Goal: Check status: Check status

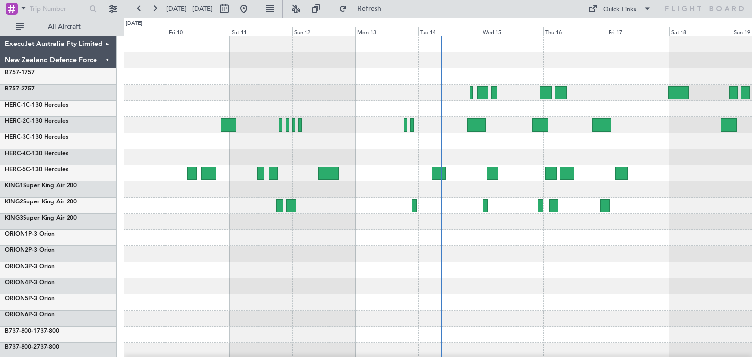
scroll to position [1, 0]
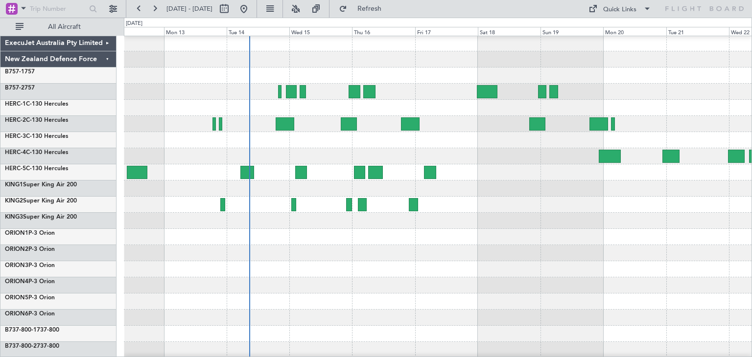
click at [364, 280] on div at bounding box center [438, 286] width 628 height 16
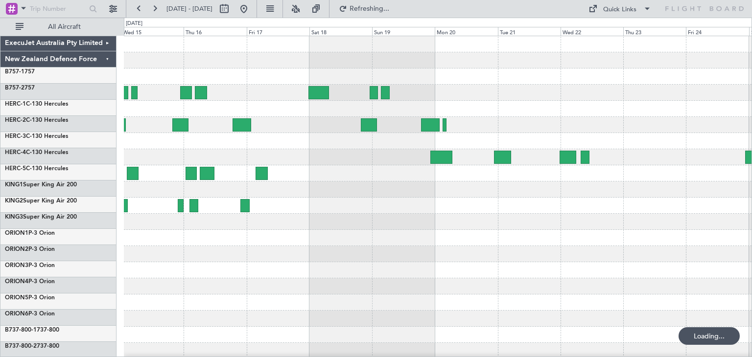
scroll to position [0, 0]
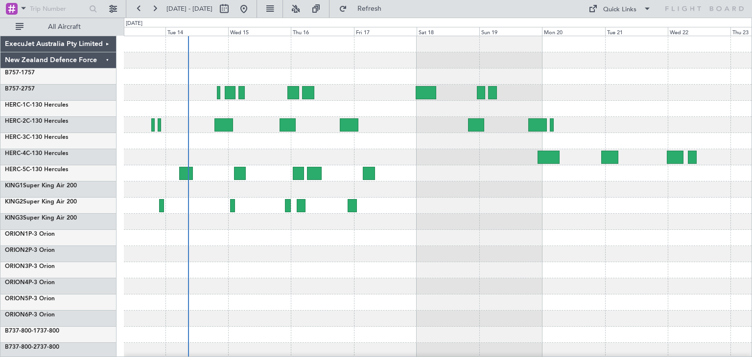
click at [550, 239] on div at bounding box center [438, 238] width 628 height 16
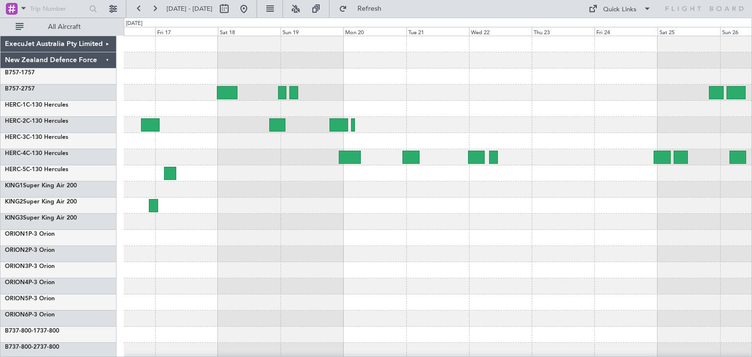
click at [251, 175] on div at bounding box center [438, 173] width 628 height 16
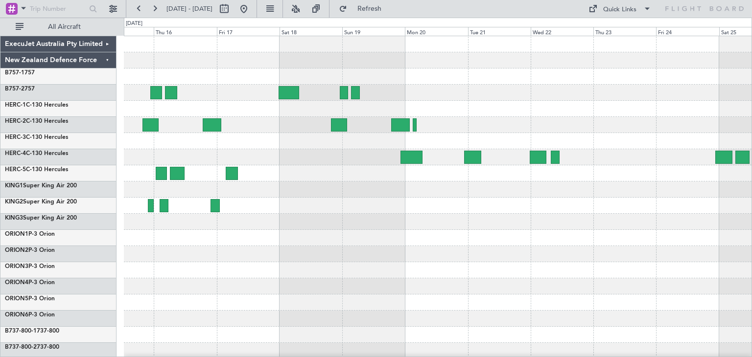
click at [339, 172] on div at bounding box center [438, 238] width 628 height 404
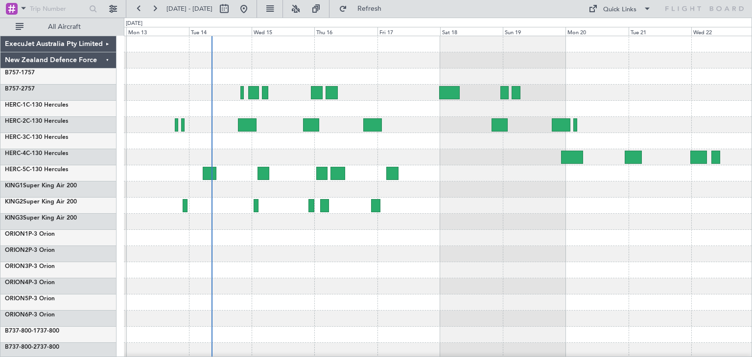
click at [299, 162] on div at bounding box center [438, 238] width 628 height 404
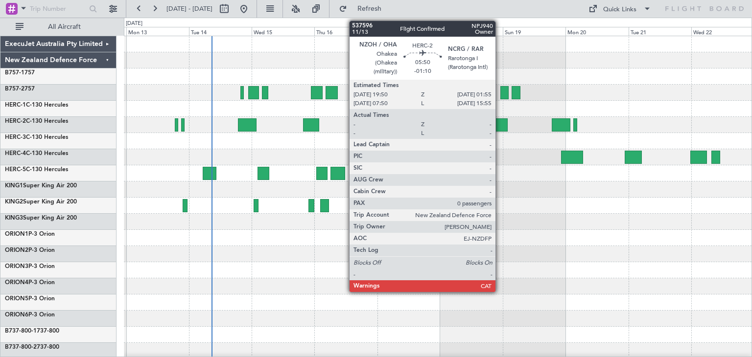
click at [500, 121] on div at bounding box center [499, 124] width 16 height 13
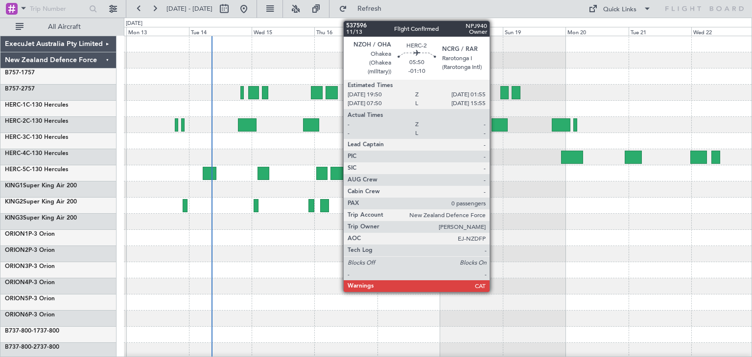
click at [494, 121] on div at bounding box center [499, 124] width 16 height 13
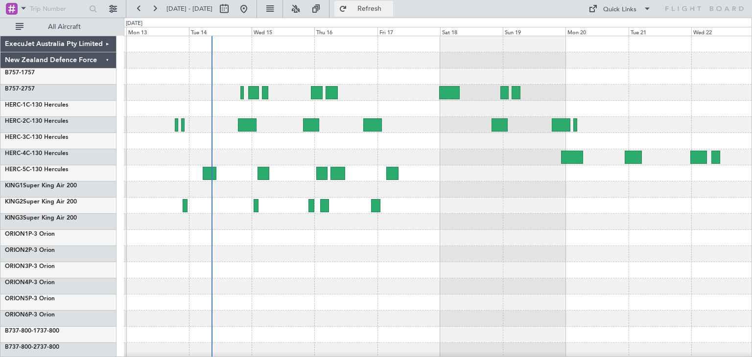
drag, startPoint x: 389, startPoint y: 2, endPoint x: 391, endPoint y: 11, distance: 9.1
click at [390, 3] on button "Refresh" at bounding box center [363, 9] width 59 height 16
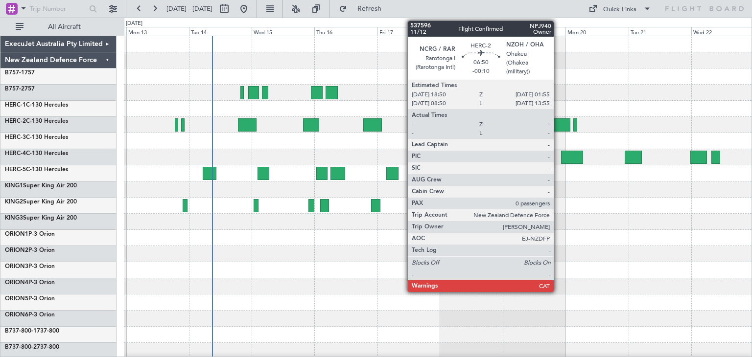
click at [558, 121] on div at bounding box center [561, 124] width 19 height 13
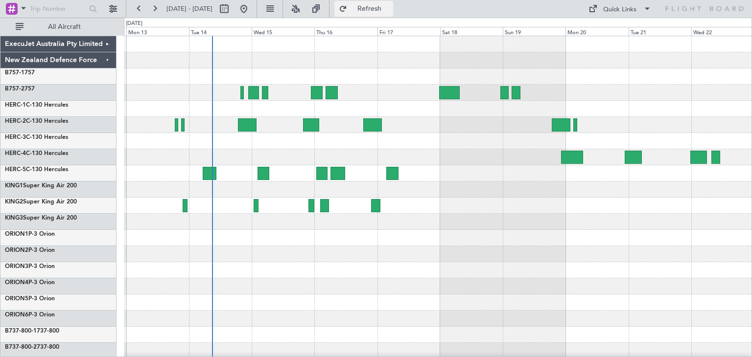
click at [375, 1] on button "Refresh" at bounding box center [363, 9] width 59 height 16
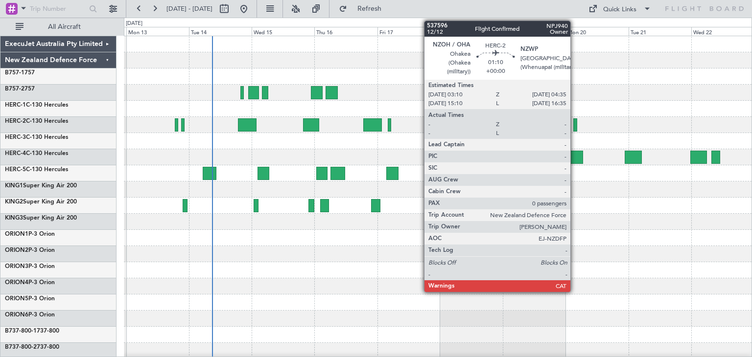
click at [516, 306] on div at bounding box center [438, 303] width 628 height 16
click at [574, 124] on div at bounding box center [575, 124] width 4 height 13
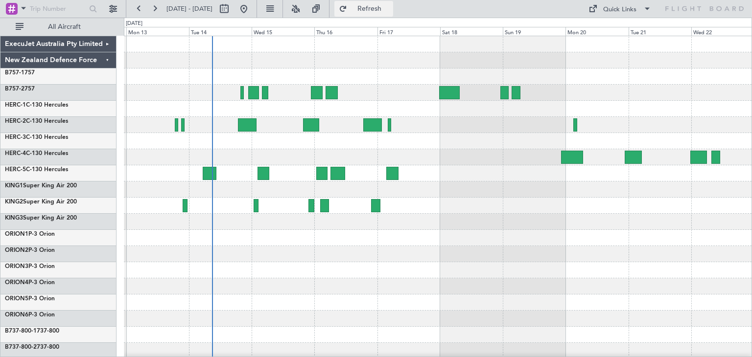
click at [390, 10] on span "Refresh" at bounding box center [369, 8] width 41 height 7
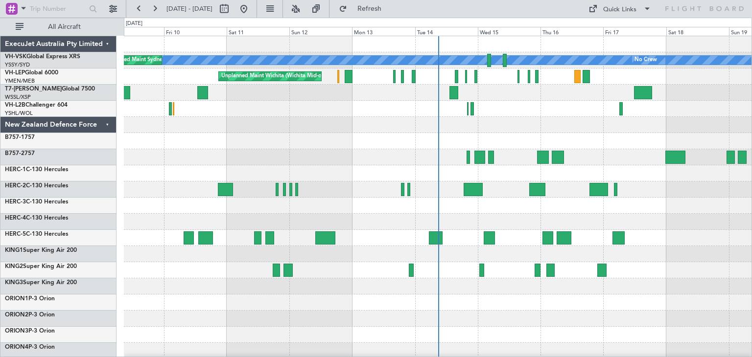
click at [106, 40] on div "ExecuJet Australia Pty Limited" at bounding box center [58, 44] width 116 height 16
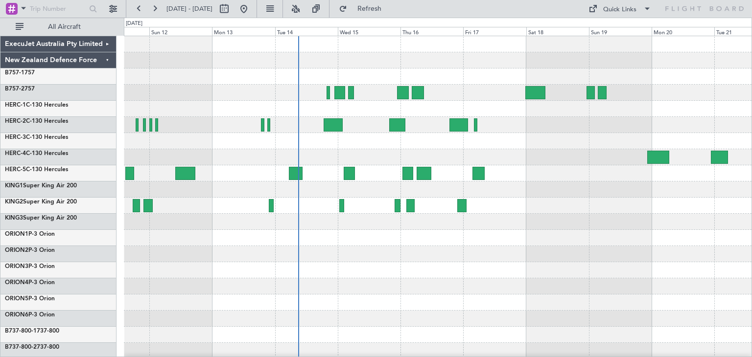
click at [349, 160] on div at bounding box center [438, 157] width 628 height 16
